Goal: Information Seeking & Learning: Learn about a topic

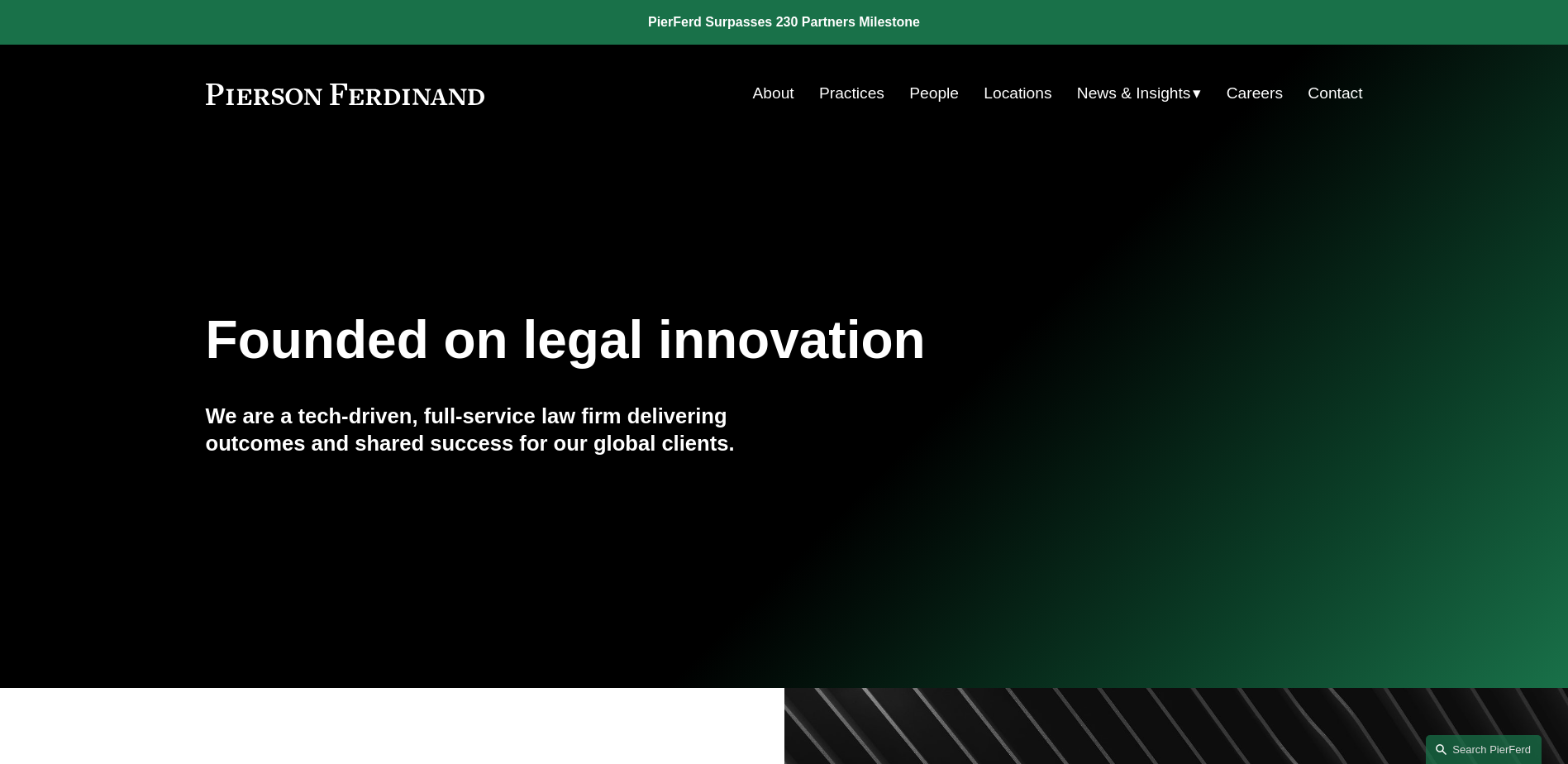
click at [916, 90] on link "People" at bounding box center [934, 93] width 49 height 32
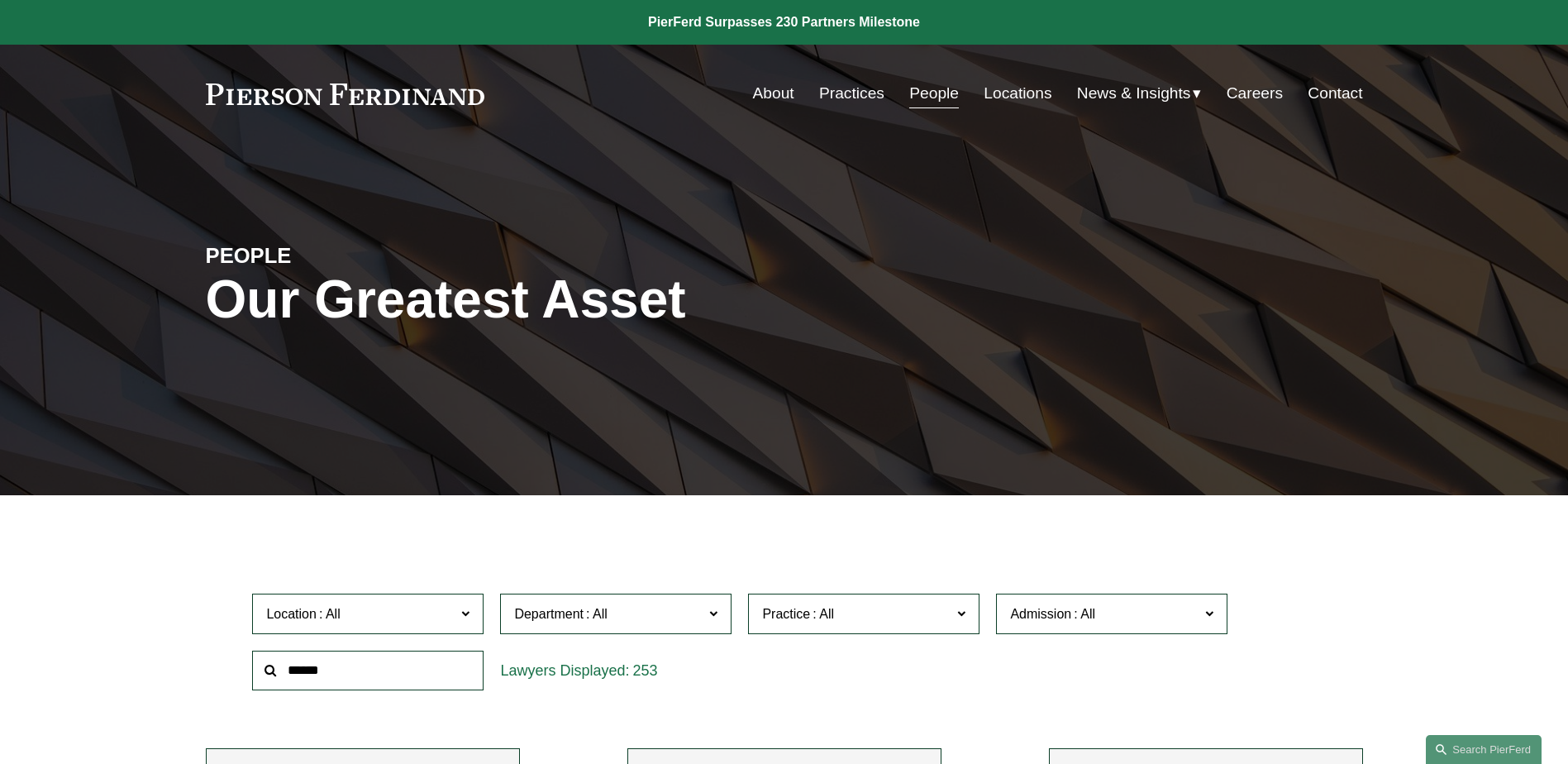
click at [418, 676] on input "text" at bounding box center [367, 670] width 231 height 40
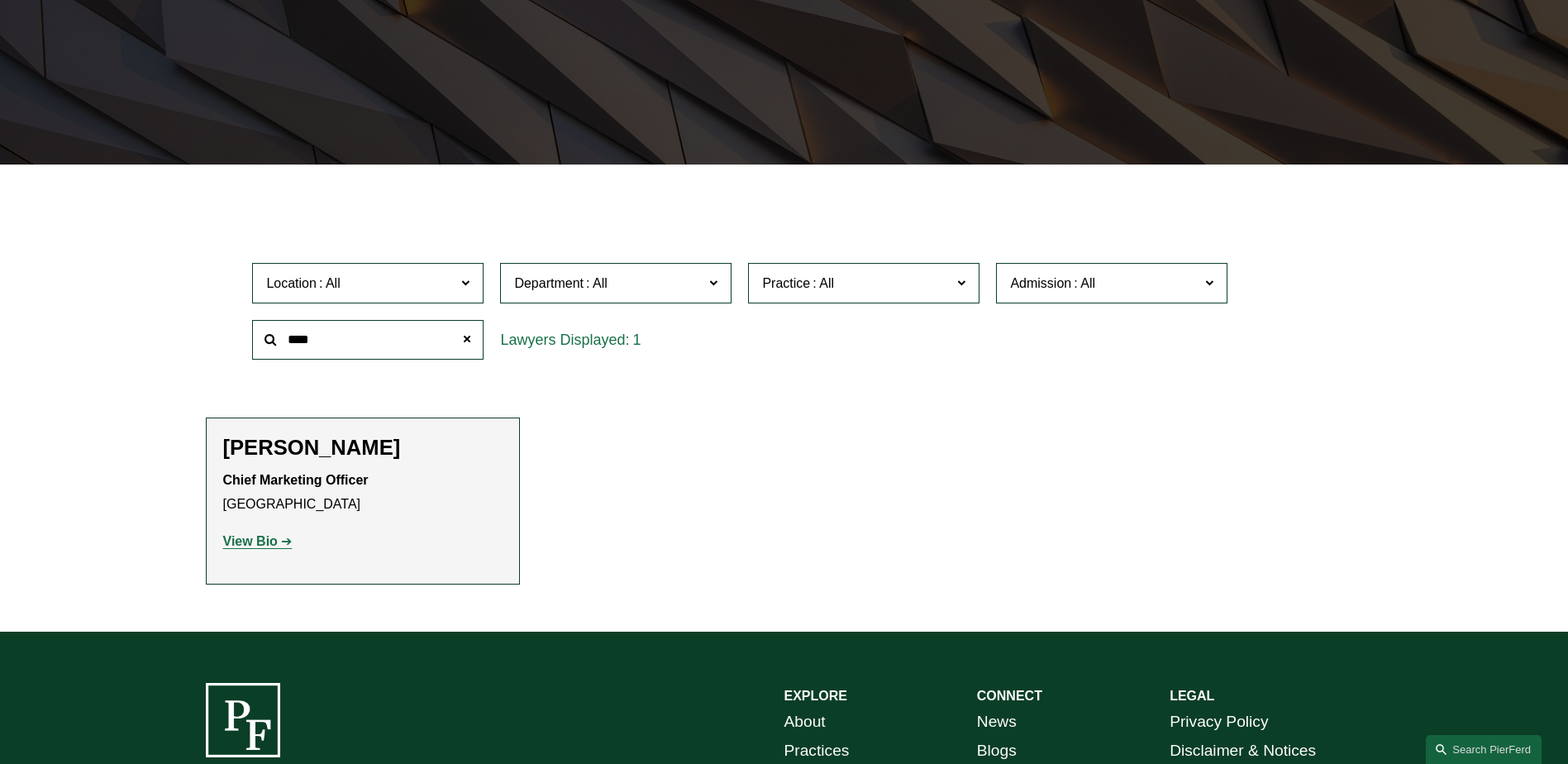
type input "****"
click at [256, 537] on strong "View Bio" at bounding box center [251, 541] width 55 height 14
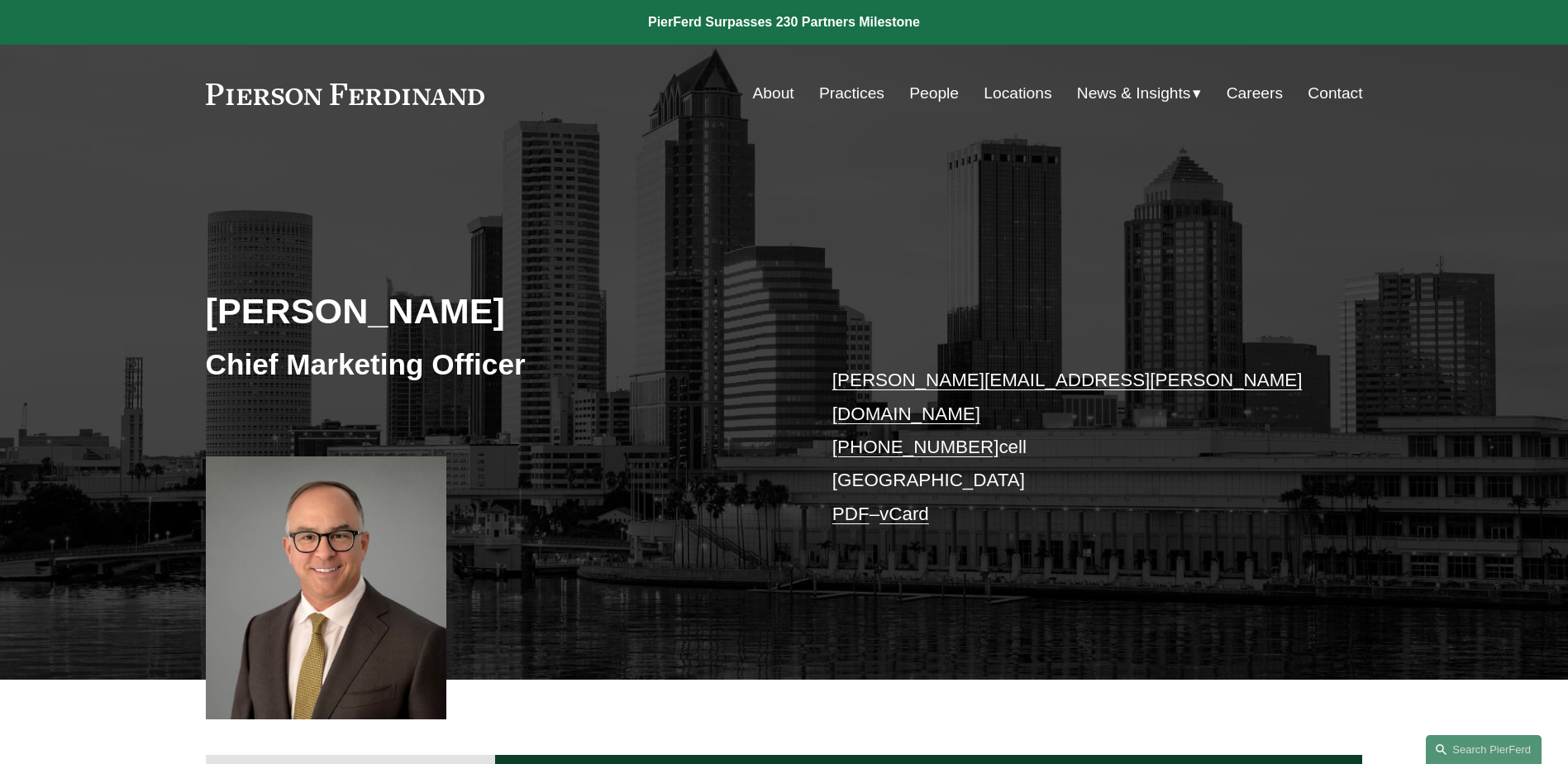
scroll to position [496, 0]
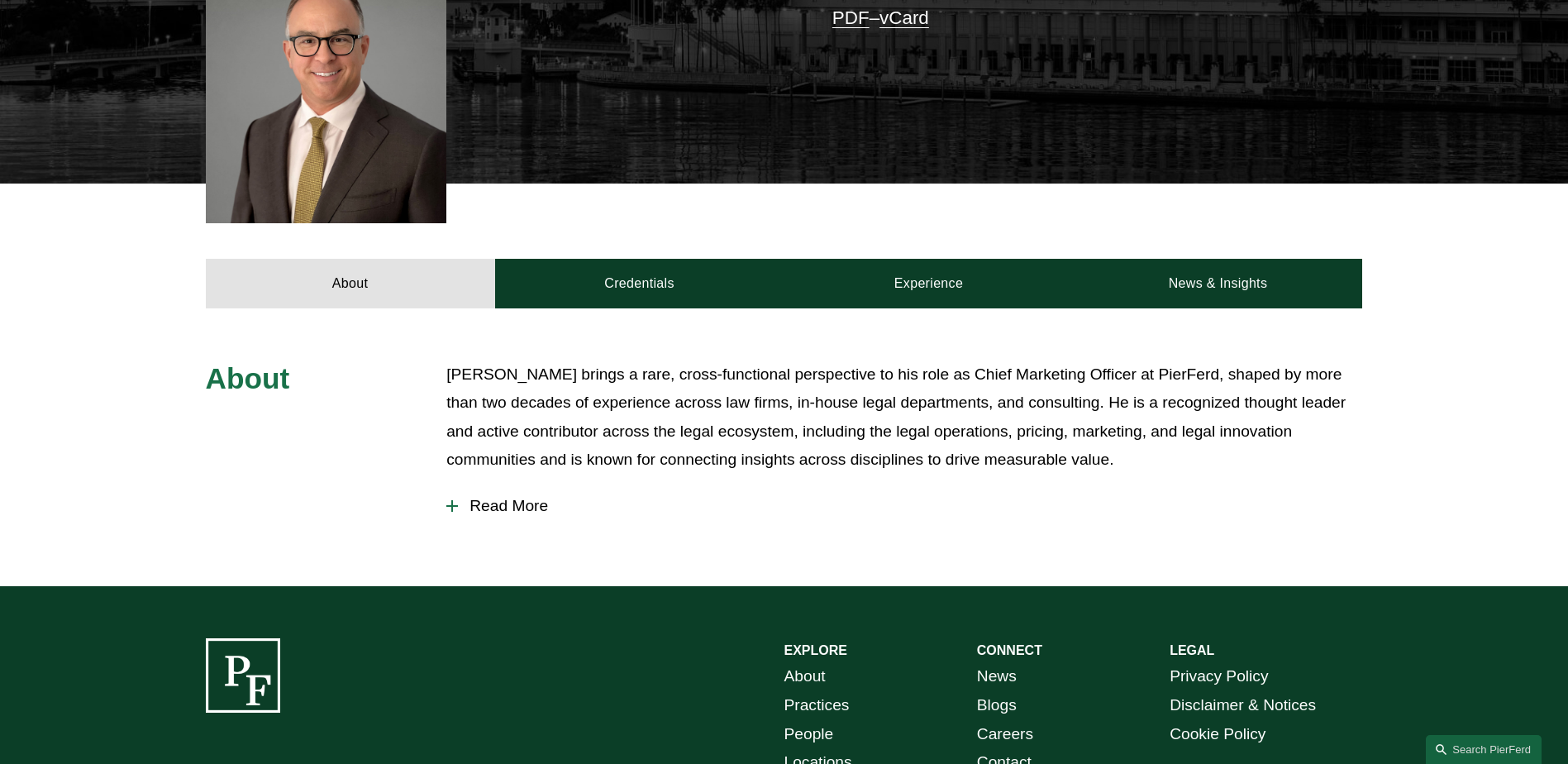
click at [544, 497] on span "Read More" at bounding box center [910, 505] width 904 height 18
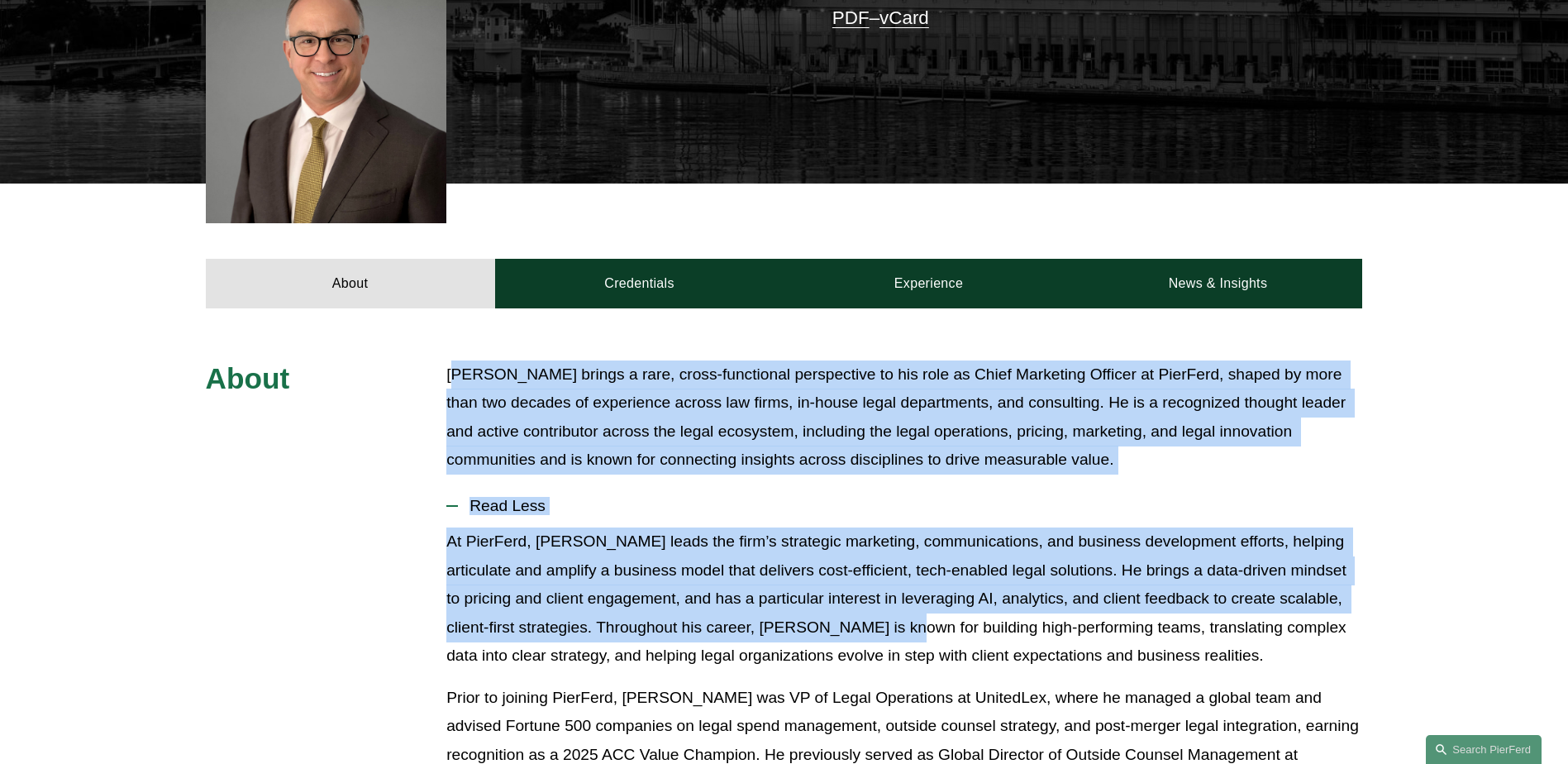
drag, startPoint x: 456, startPoint y: 354, endPoint x: 874, endPoint y: 615, distance: 492.8
click at [874, 615] on div "About Chris Ochs brings a rare, cross-functional perspective to his role as Chi…" at bounding box center [784, 678] width 1568 height 635
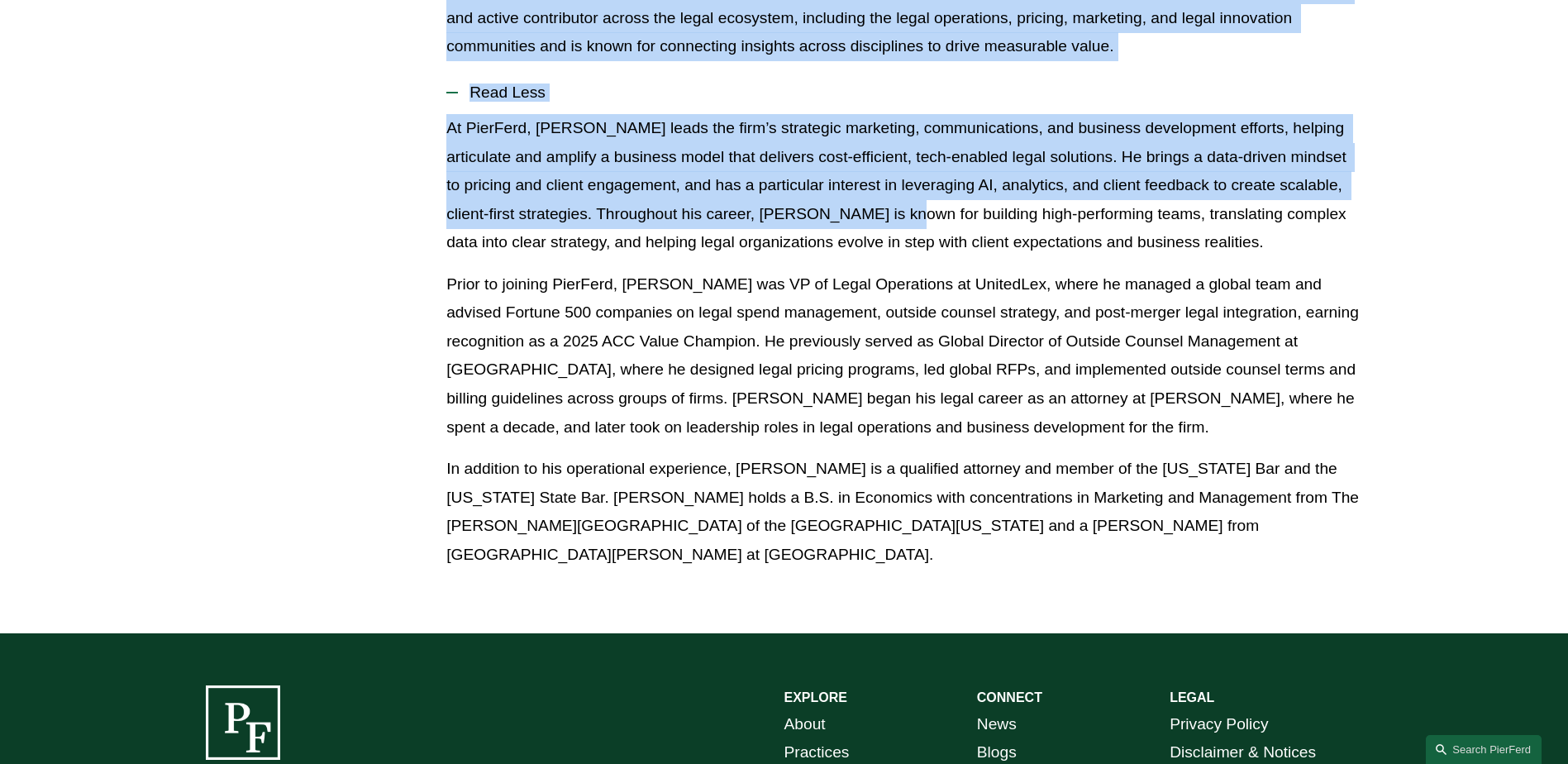
scroll to position [827, 0]
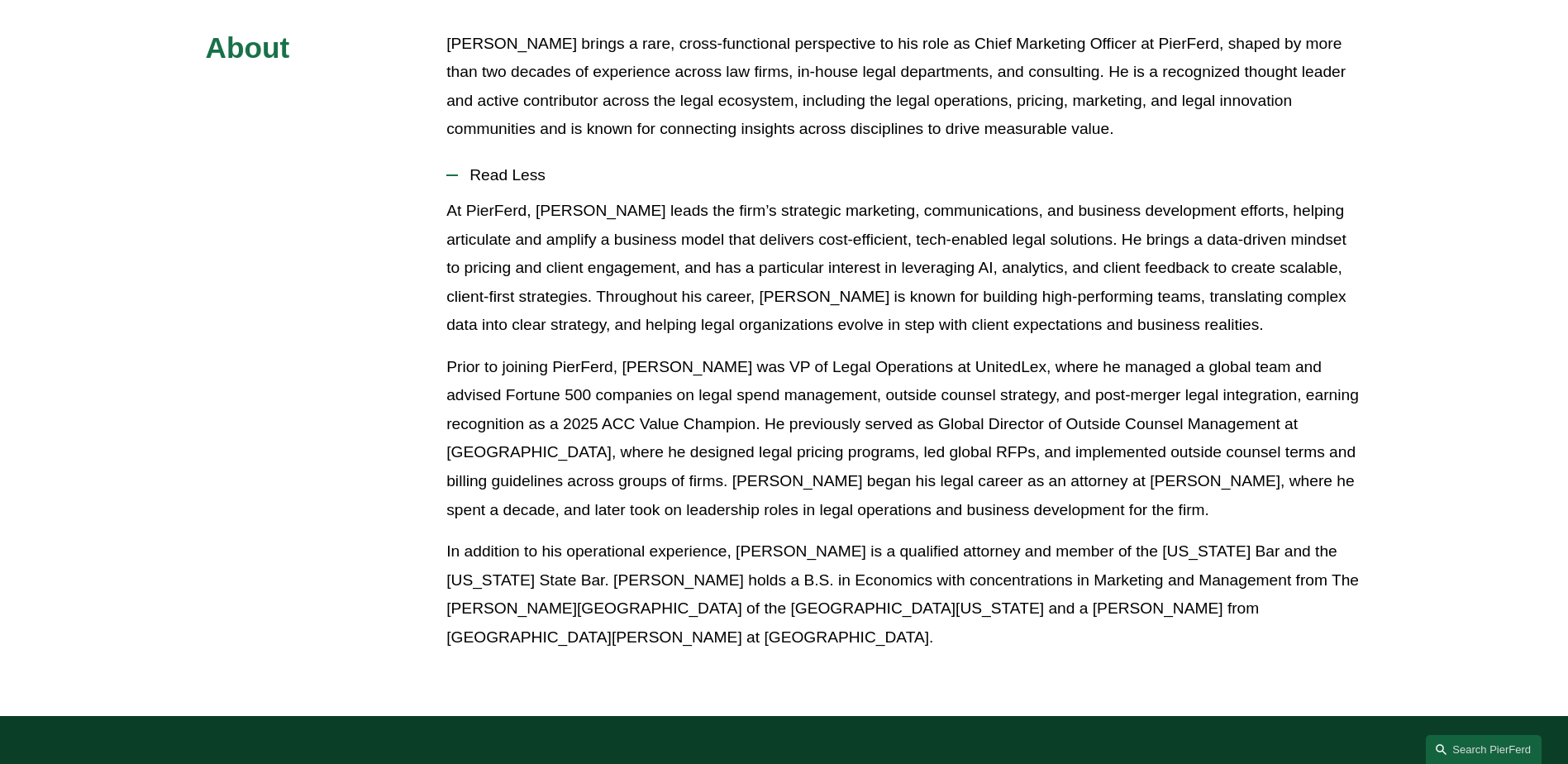
click at [859, 469] on p "Prior to joining PierFerd, Chris was VP of Legal Operations at UnitedLex, where…" at bounding box center [903, 439] width 915 height 172
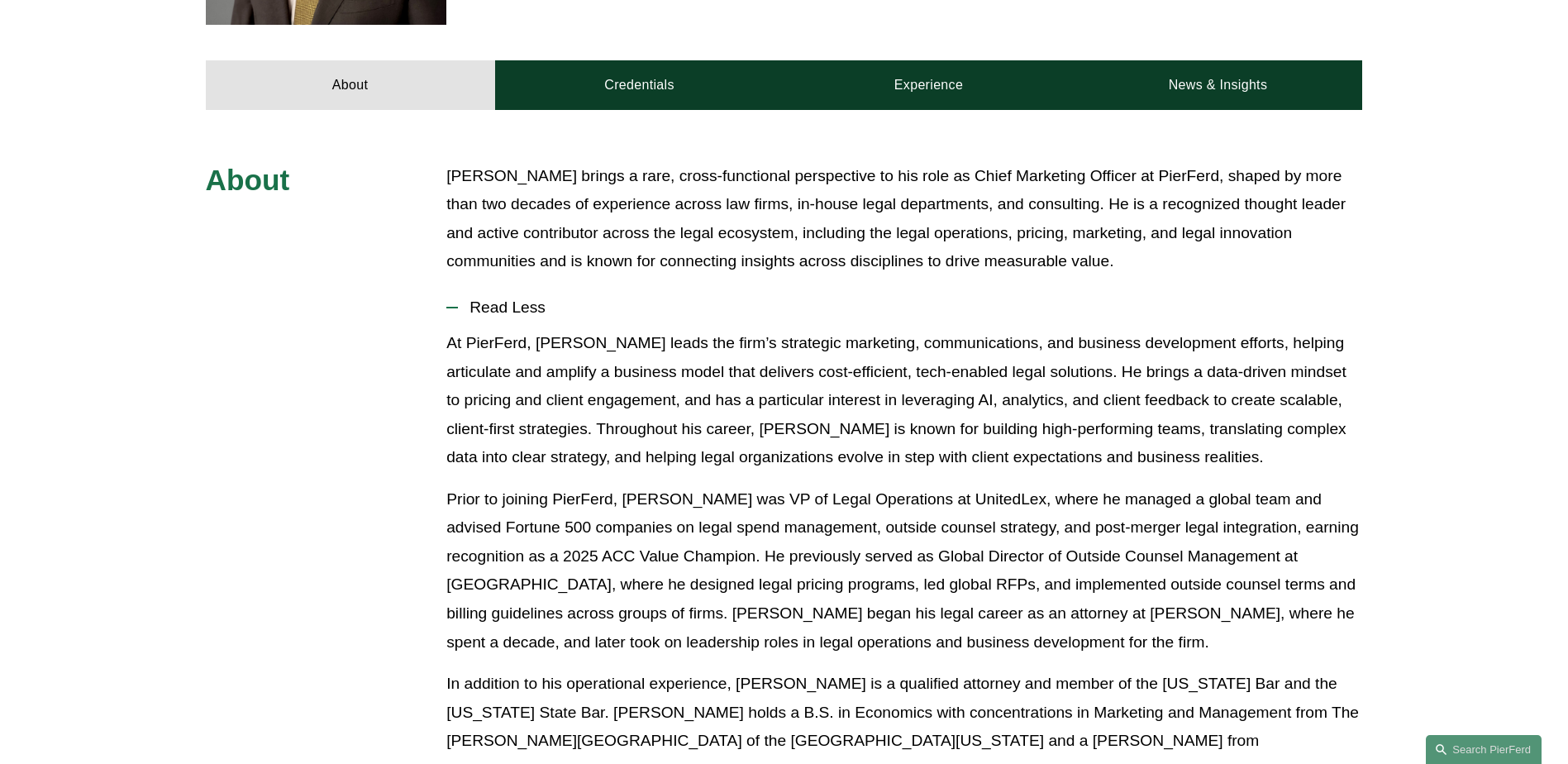
scroll to position [413, 0]
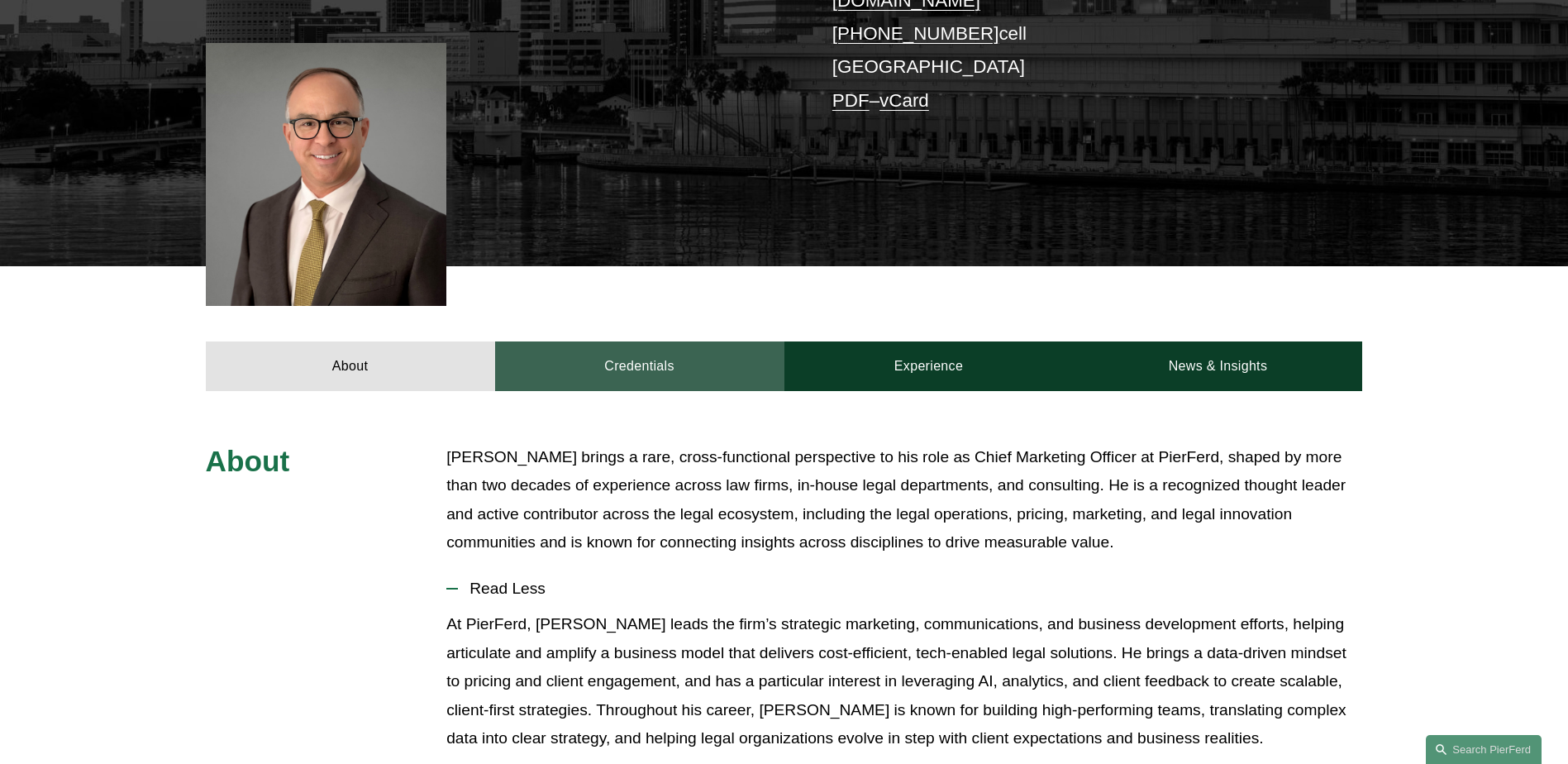
click at [660, 357] on link "Credentials" at bounding box center [639, 366] width 289 height 50
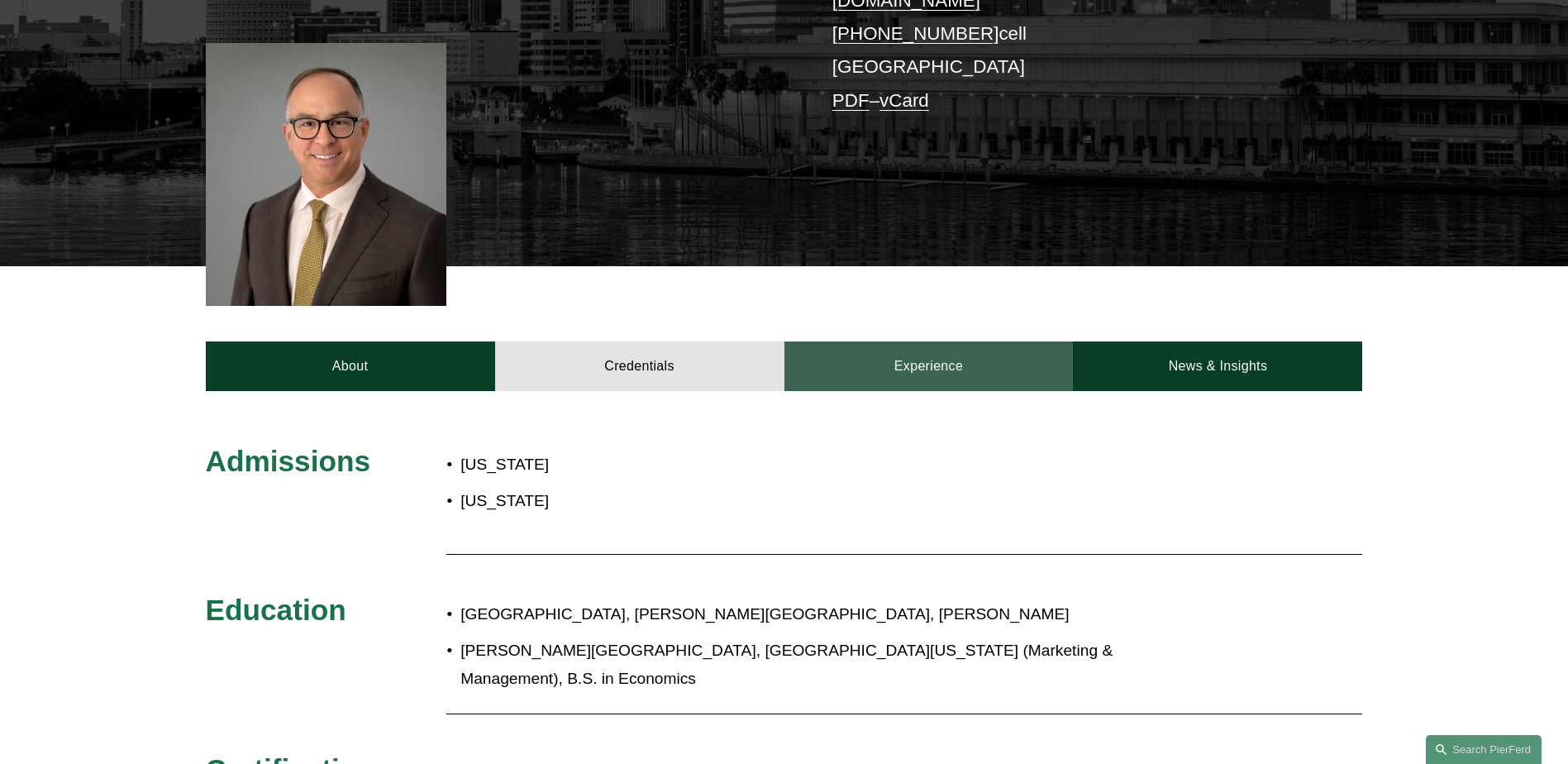
click at [948, 352] on link "Experience" at bounding box center [928, 366] width 289 height 50
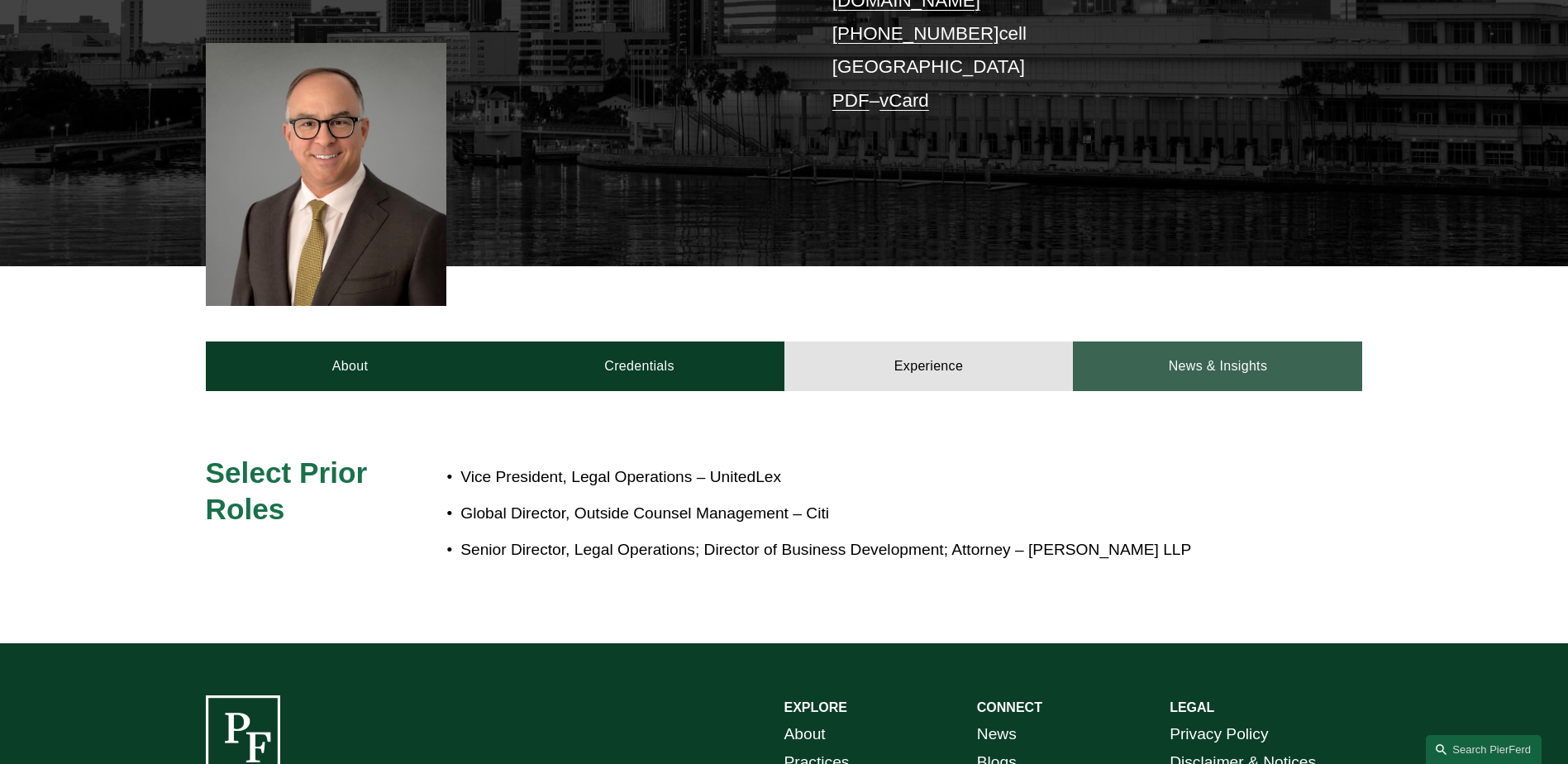
click at [1199, 341] on link "News & Insights" at bounding box center [1217, 366] width 289 height 50
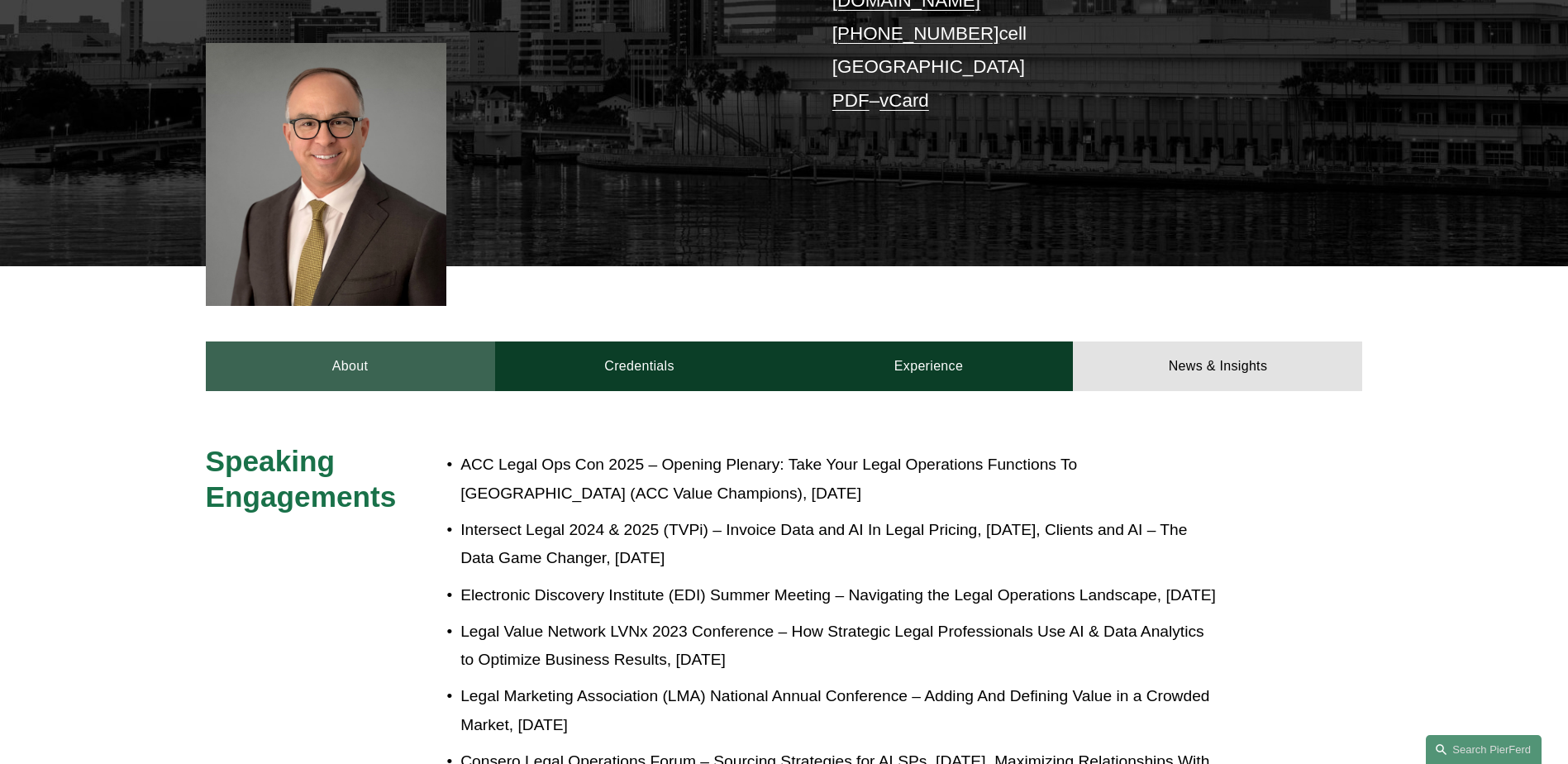
click at [357, 360] on link "About" at bounding box center [350, 366] width 289 height 50
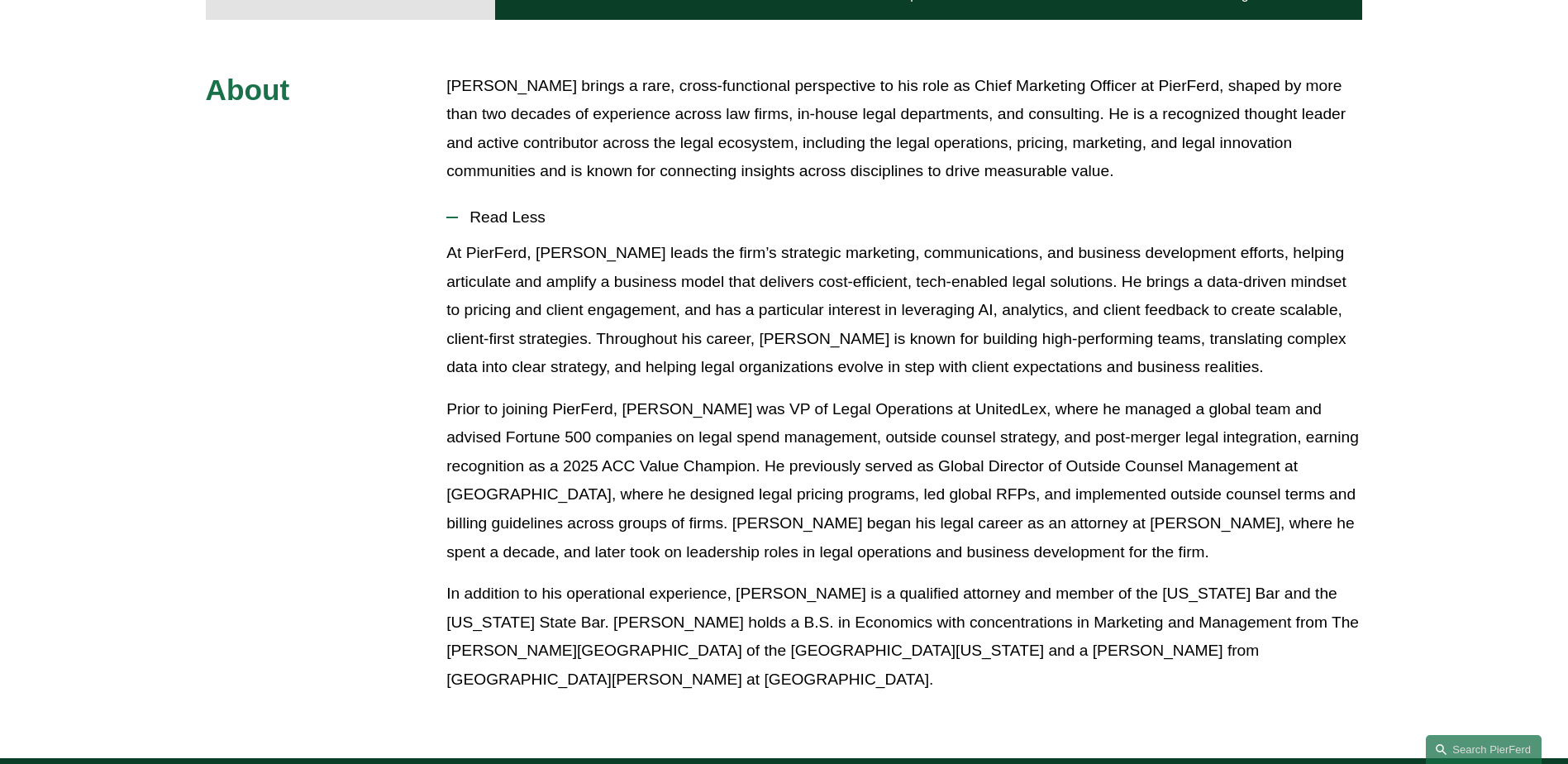
scroll to position [744, 0]
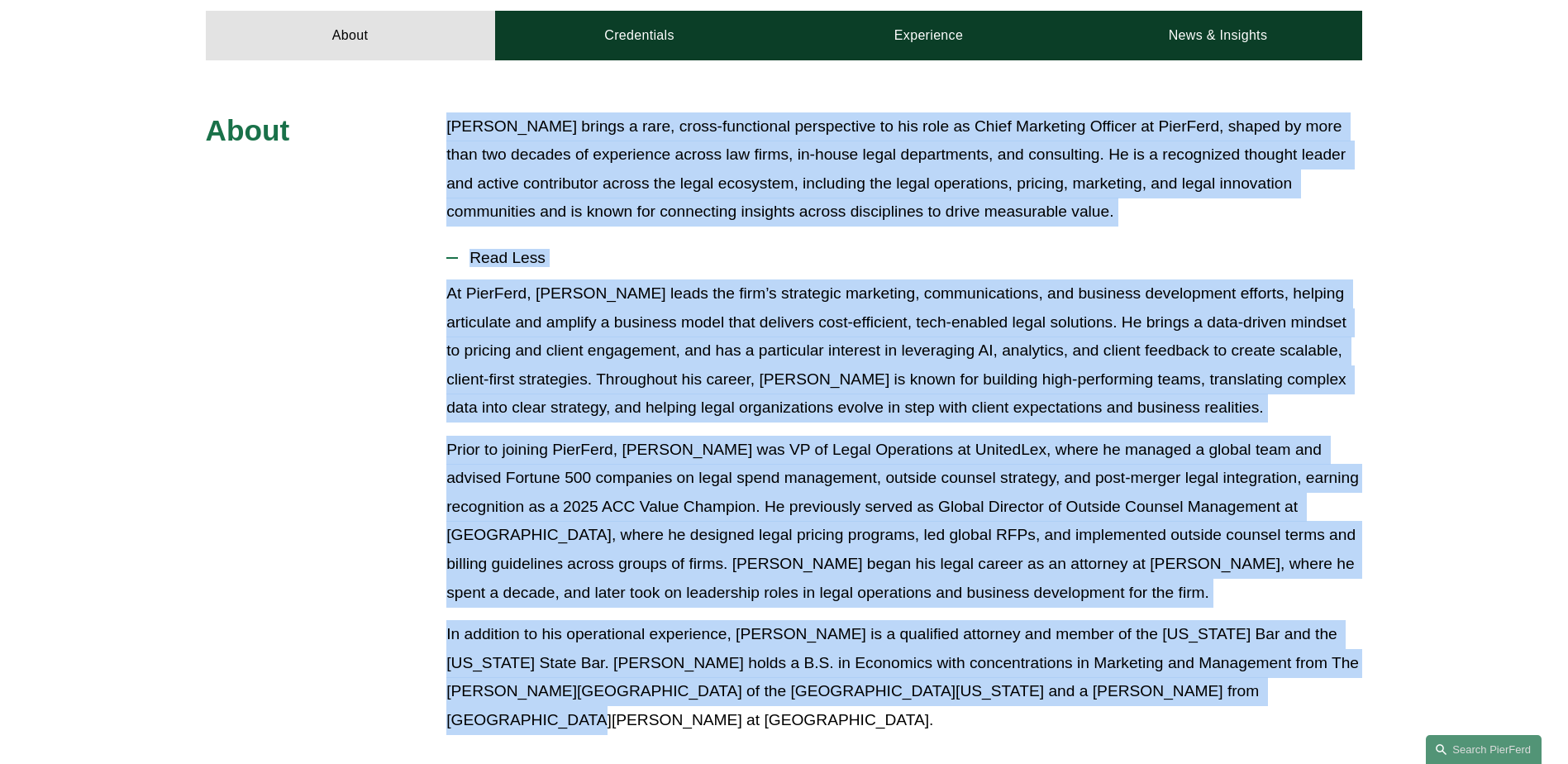
drag, startPoint x: 446, startPoint y: 108, endPoint x: 1254, endPoint y: 688, distance: 994.6
click at [1254, 688] on div "About Chris Ochs brings a rare, cross-functional perspective to his role as Chi…" at bounding box center [784, 430] width 1568 height 635
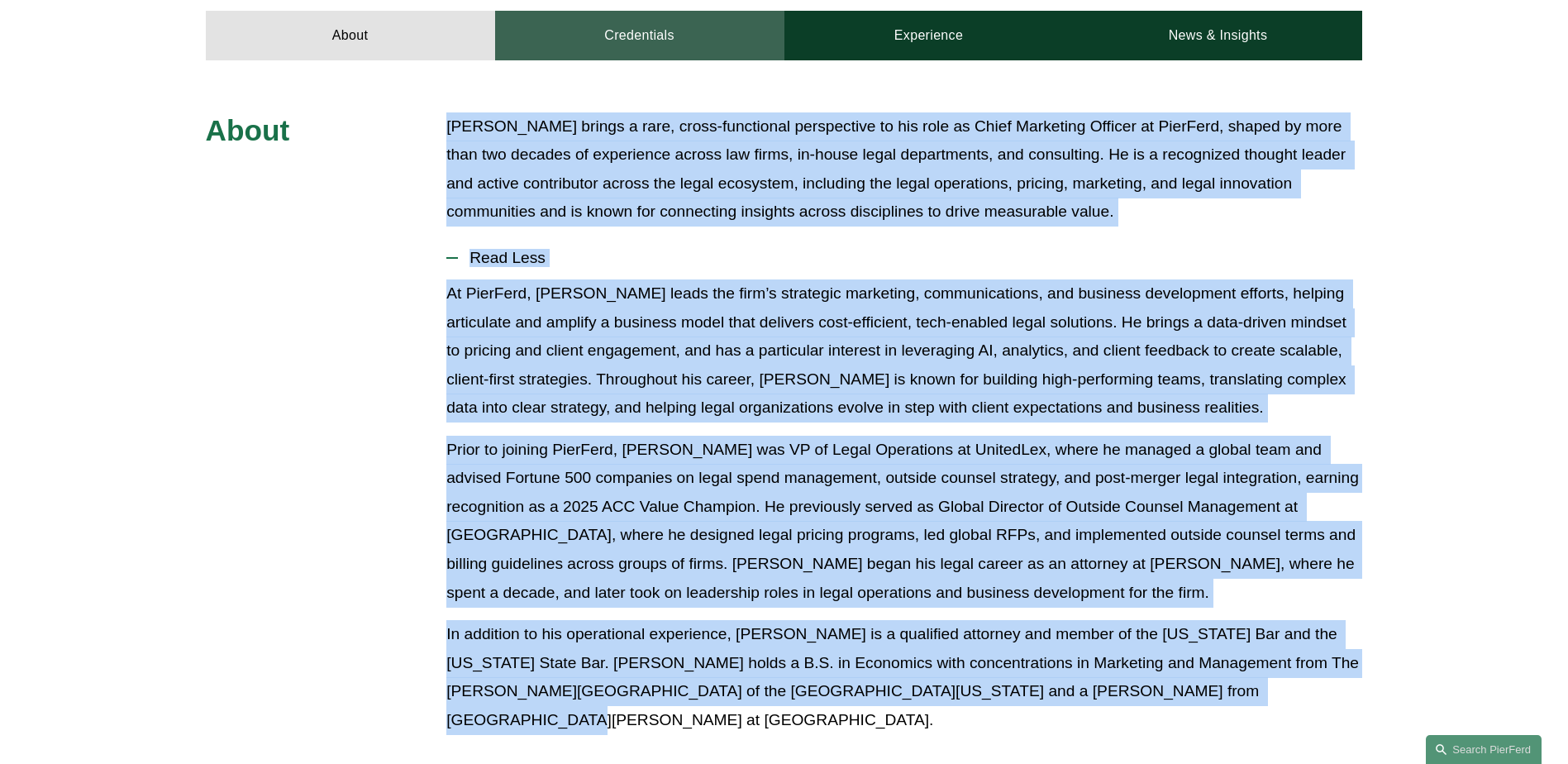
click at [679, 31] on link "Credentials" at bounding box center [639, 36] width 289 height 50
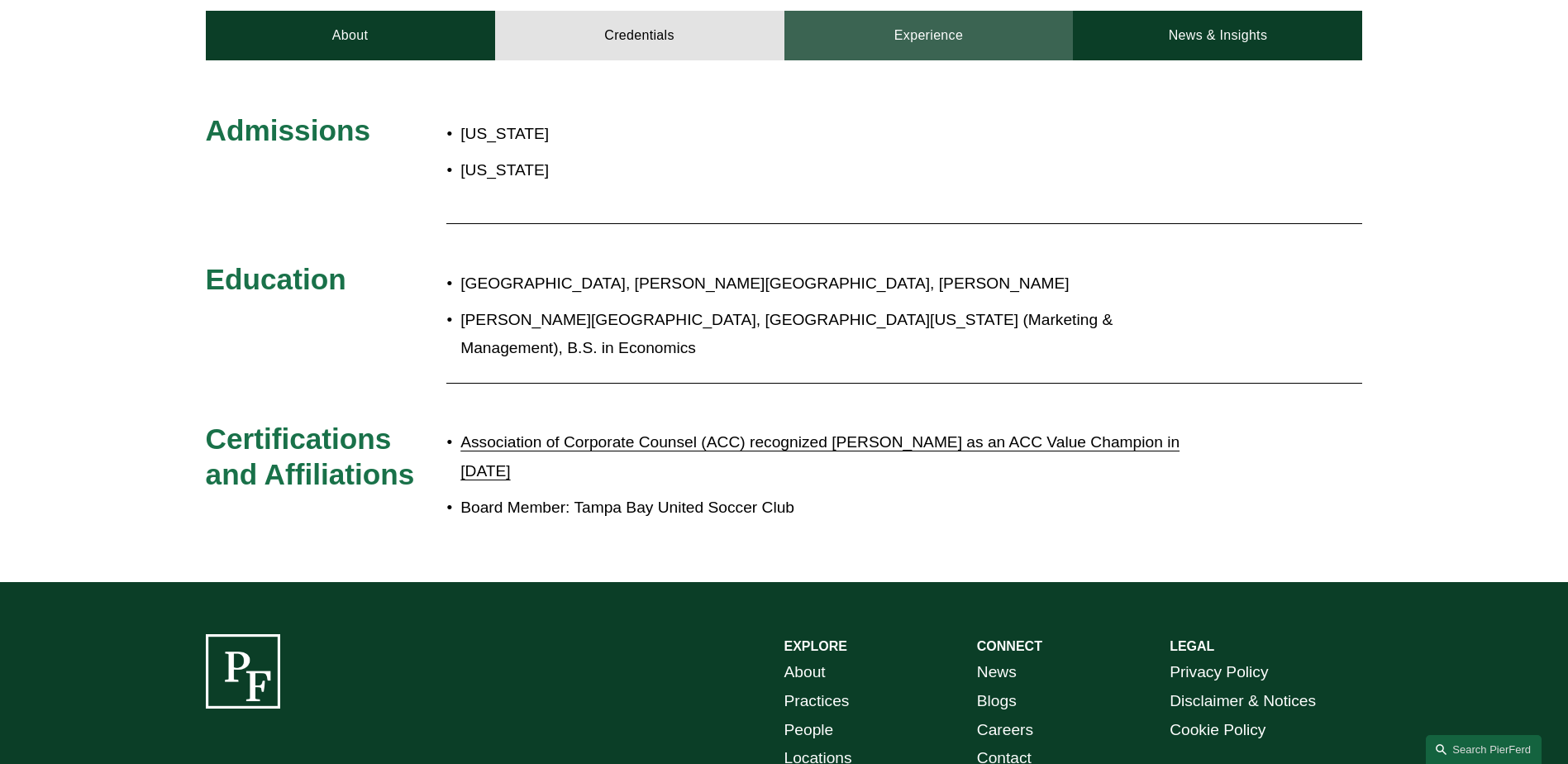
click at [1004, 16] on link "Experience" at bounding box center [928, 36] width 289 height 50
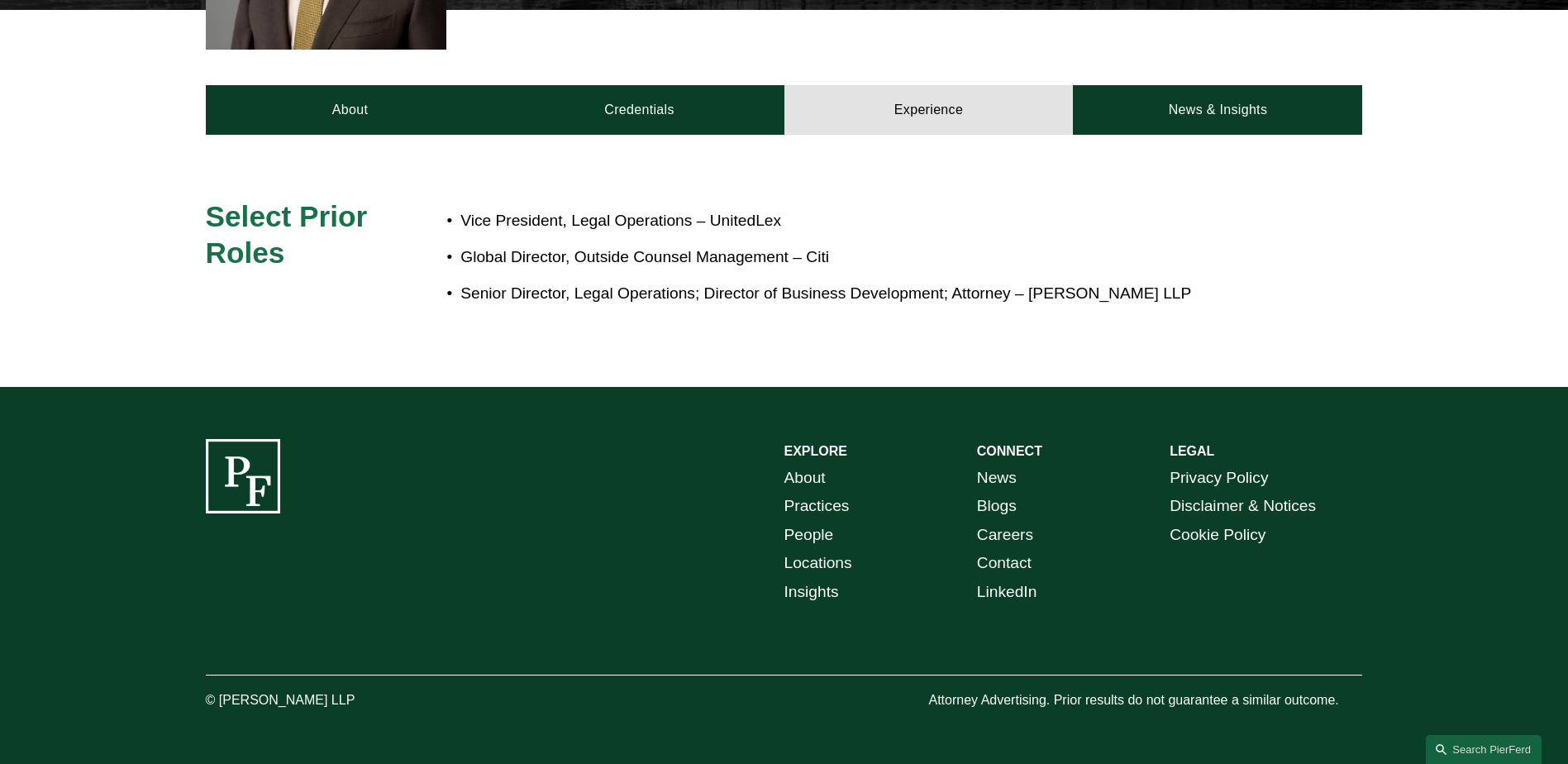
scroll to position [654, 0]
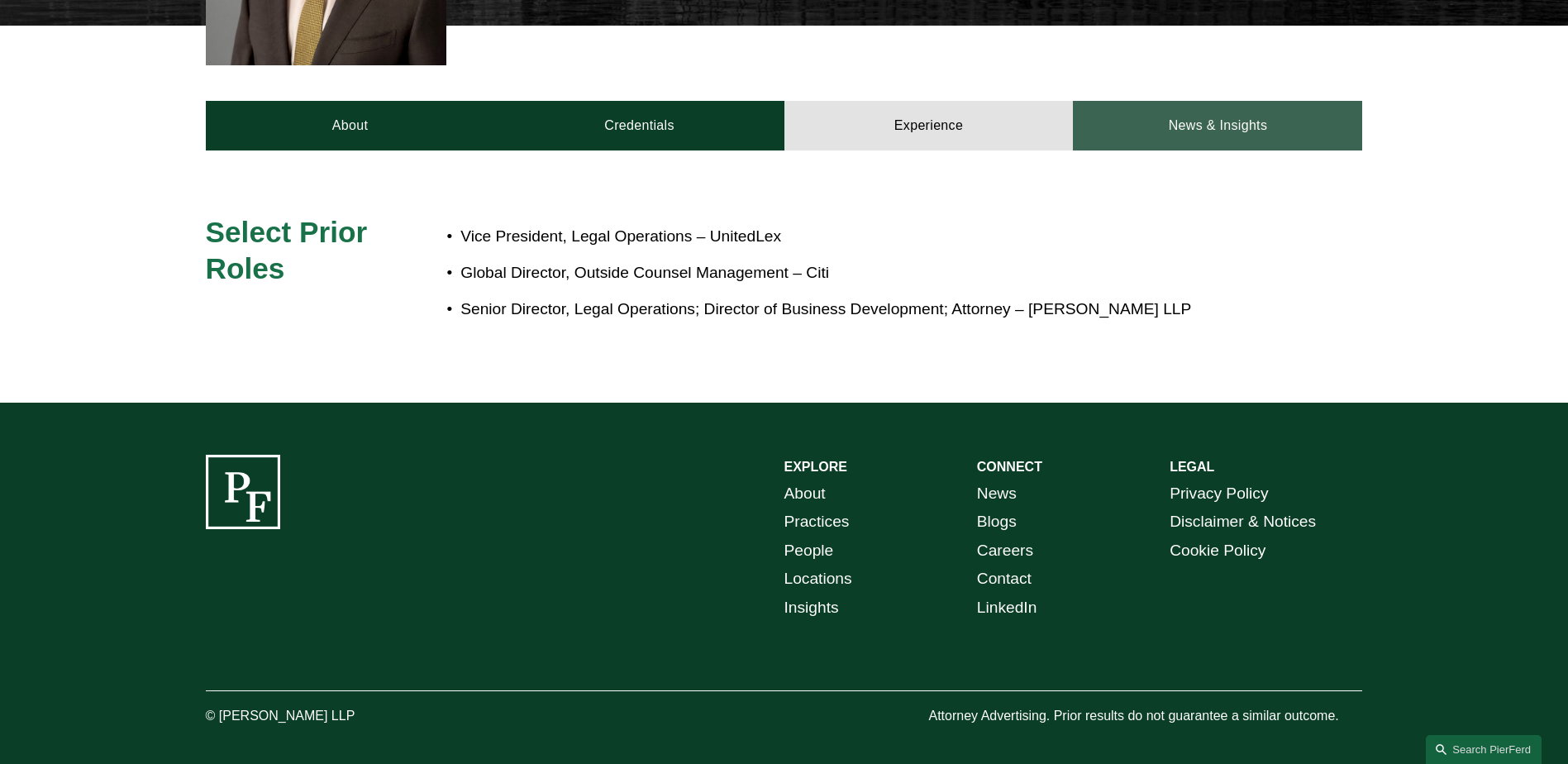
click at [1211, 101] on link "News & Insights" at bounding box center [1217, 125] width 289 height 50
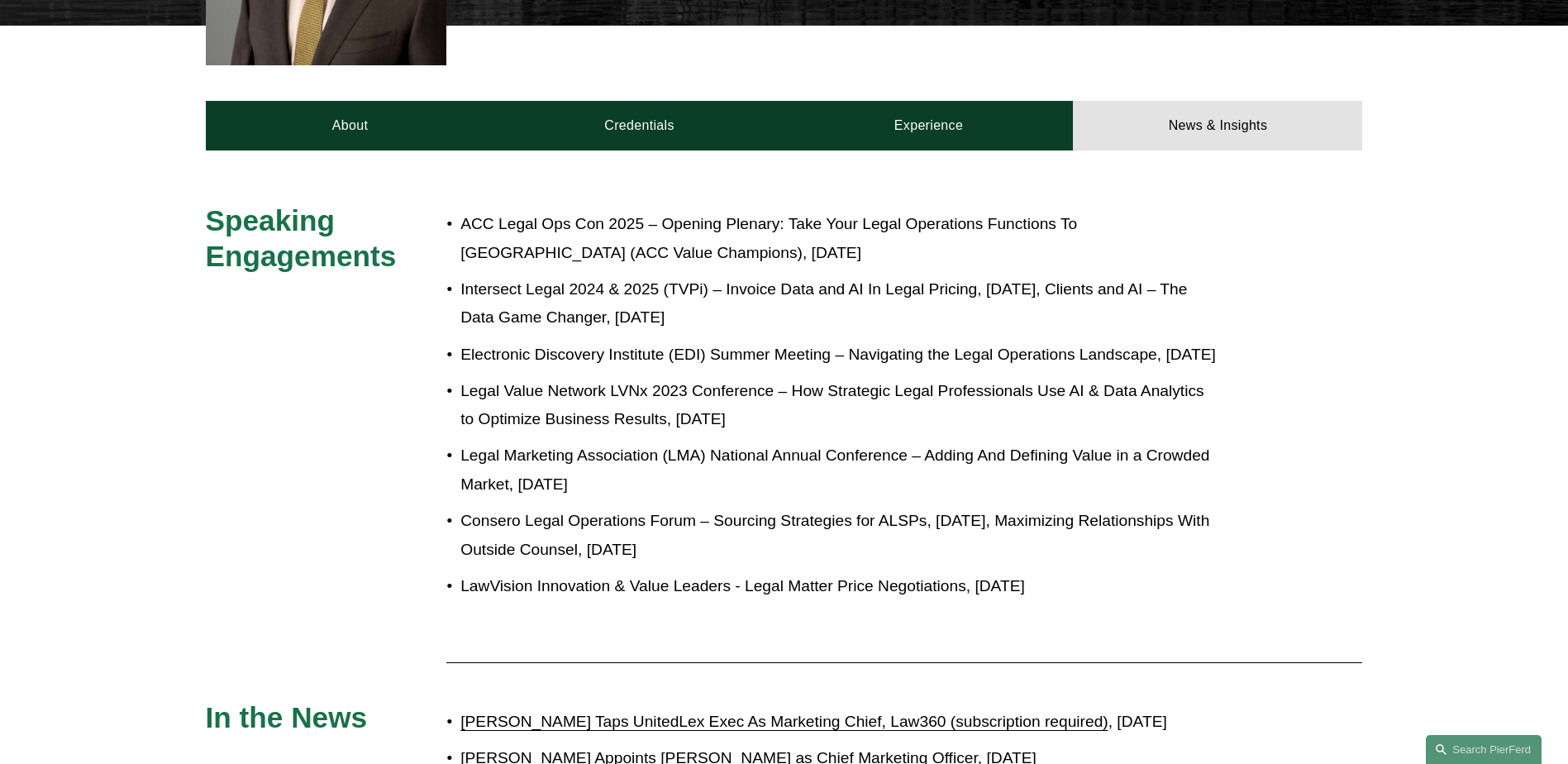
drag, startPoint x: 463, startPoint y: 203, endPoint x: 1132, endPoint y: 612, distance: 784.1
click at [1132, 600] on ul "ACC Legal Ops Con 2025 – Opening Plenary: Take Your Legal Operations Functions …" at bounding box center [832, 405] width 771 height 390
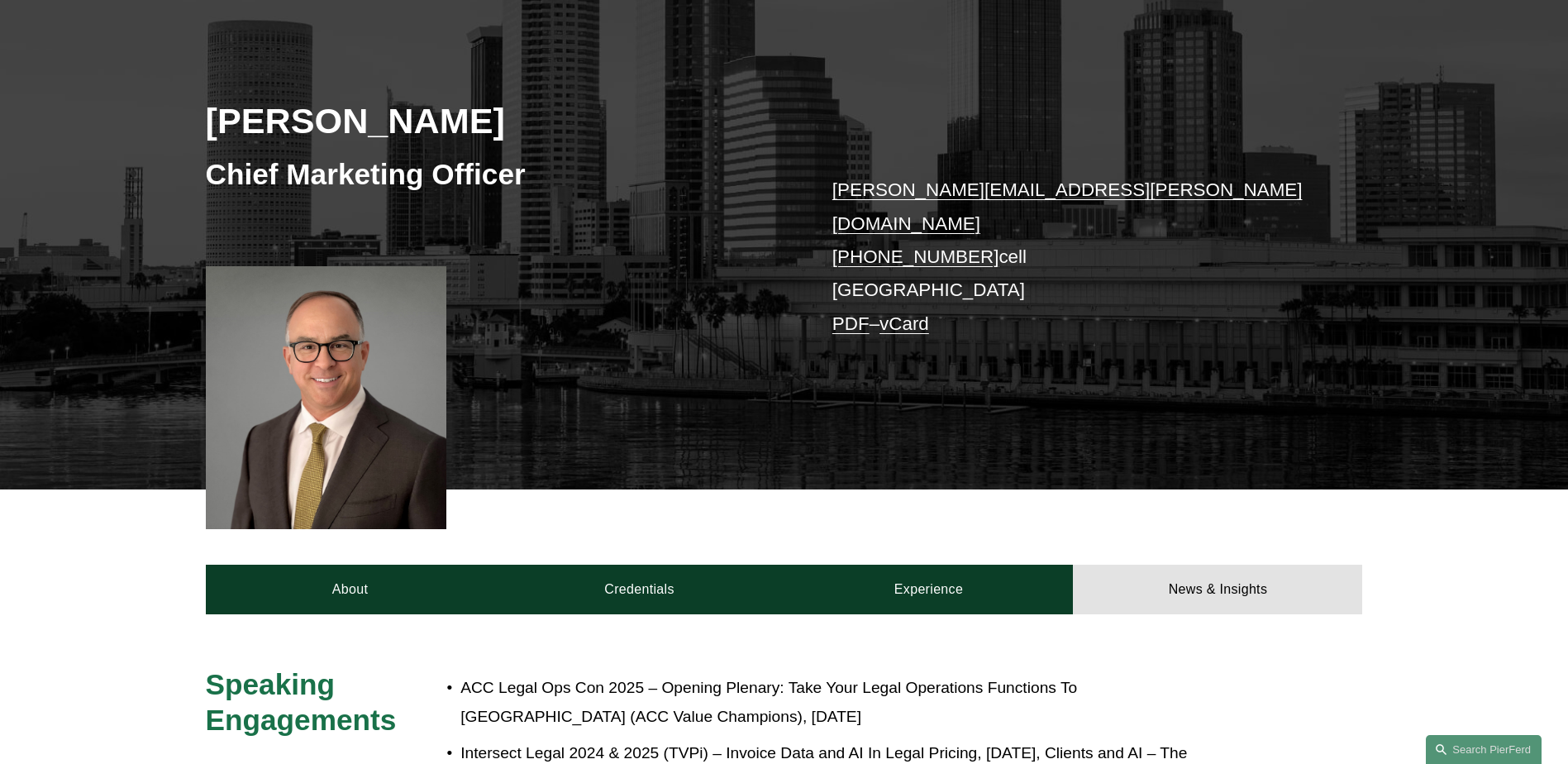
scroll to position [158, 0]
